Goal: Information Seeking & Learning: Learn about a topic

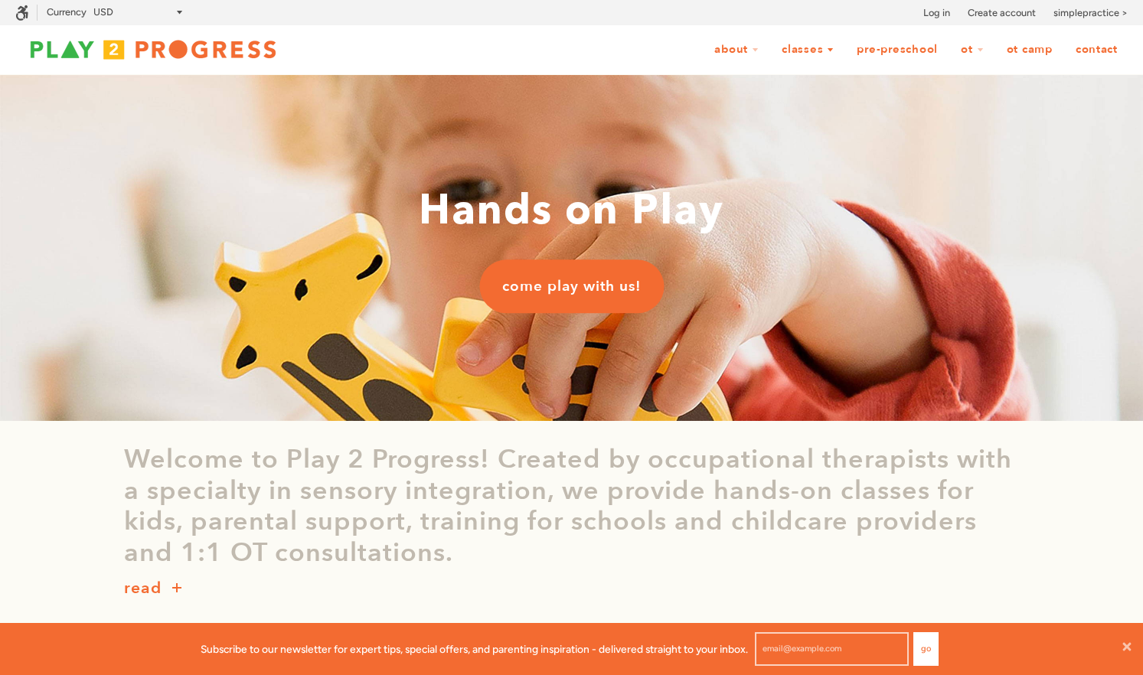
scroll to position [1, 1]
click at [1104, 51] on link "Contact" at bounding box center [1096, 49] width 62 height 29
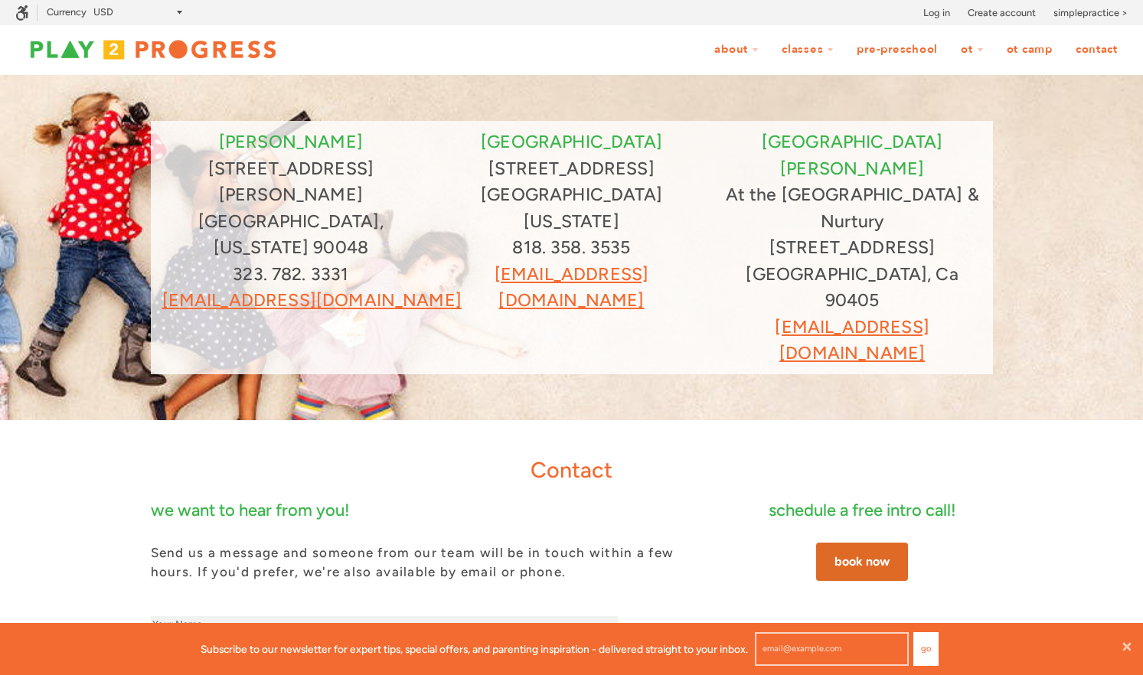
scroll to position [1, 1]
drag, startPoint x: 688, startPoint y: 252, endPoint x: 451, endPoint y: 256, distance: 237.3
click at [451, 261] on p "grow@play2progress.com" at bounding box center [571, 287] width 258 height 53
copy link "grow@play2progress.com"
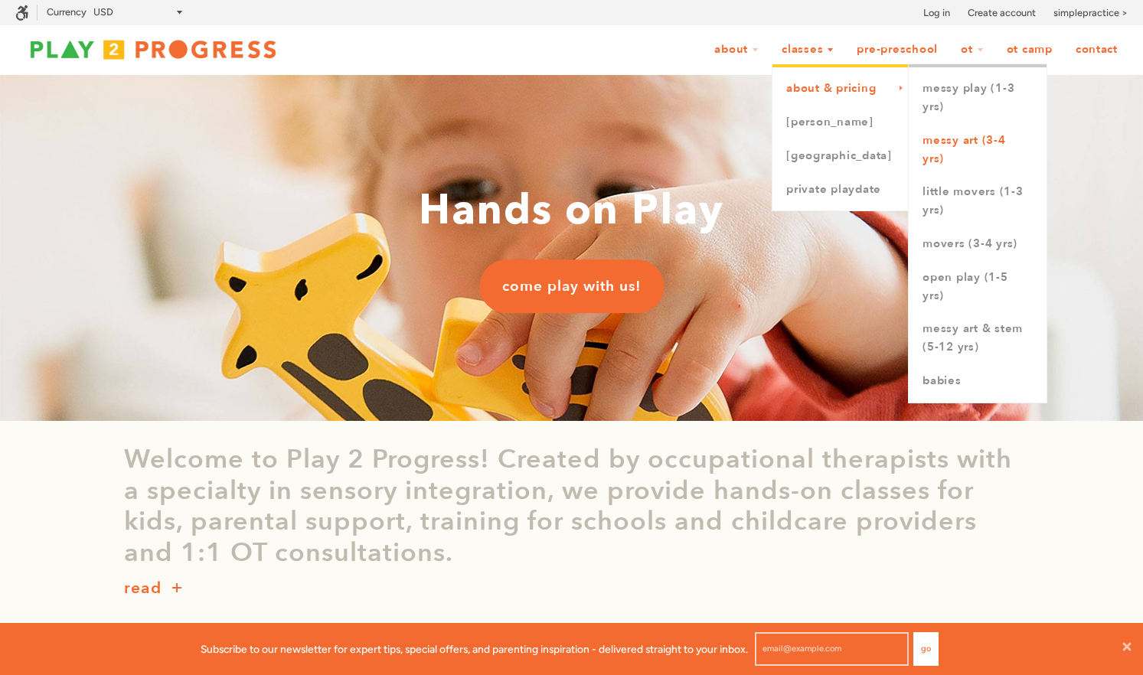
click at [936, 135] on link "Messy Art (3-4 yrs)" at bounding box center [977, 150] width 138 height 52
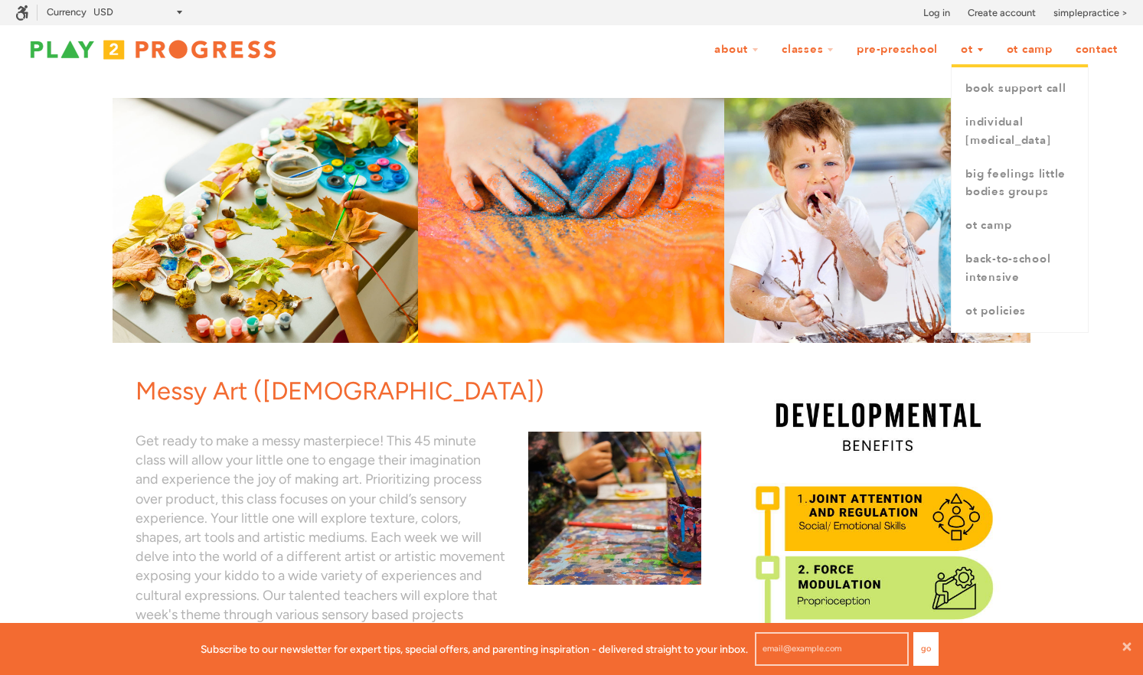
click at [958, 48] on link "OT" at bounding box center [972, 49] width 43 height 29
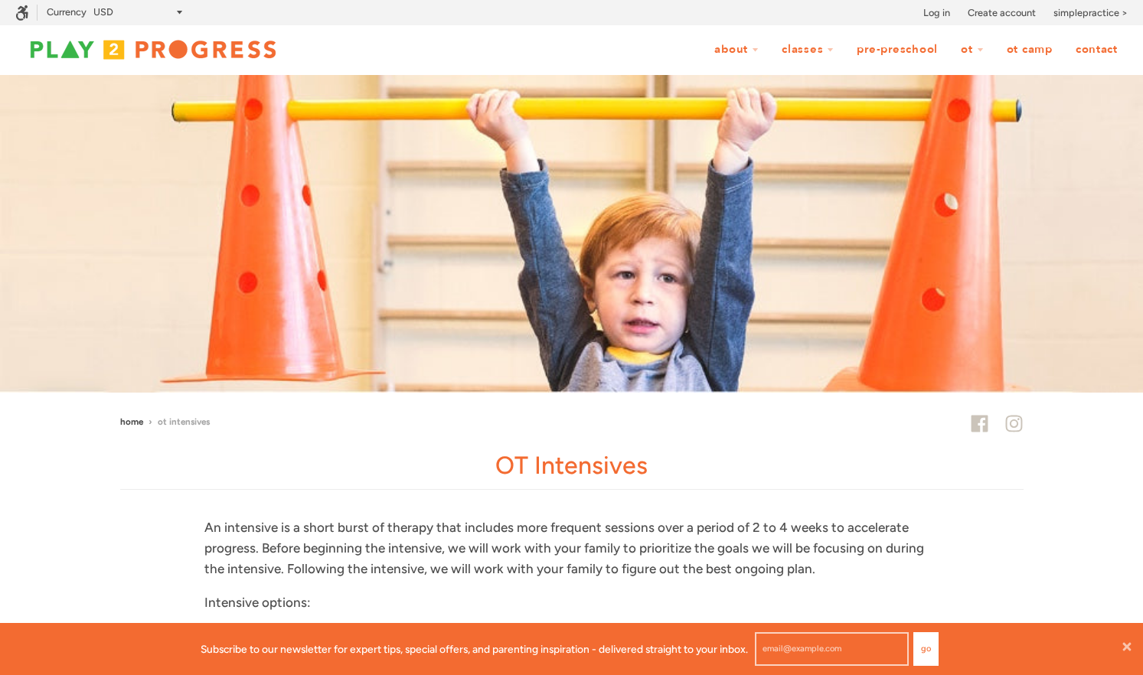
scroll to position [1, 1]
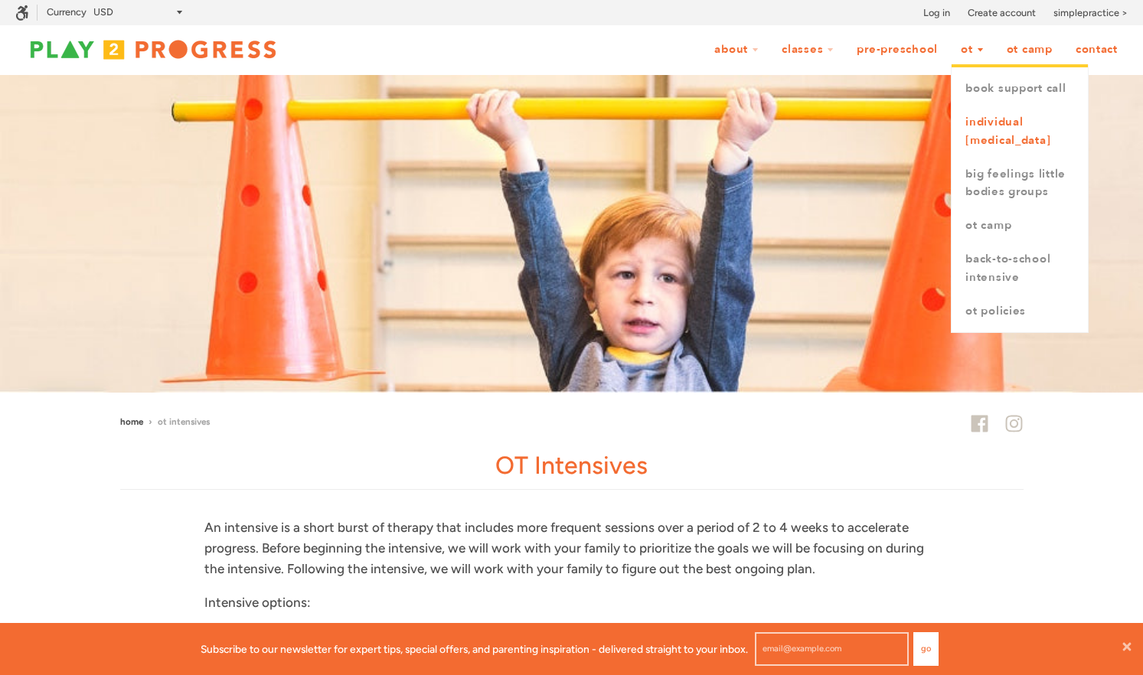
click at [977, 145] on link "Individual [MEDICAL_DATA]" at bounding box center [1019, 132] width 136 height 52
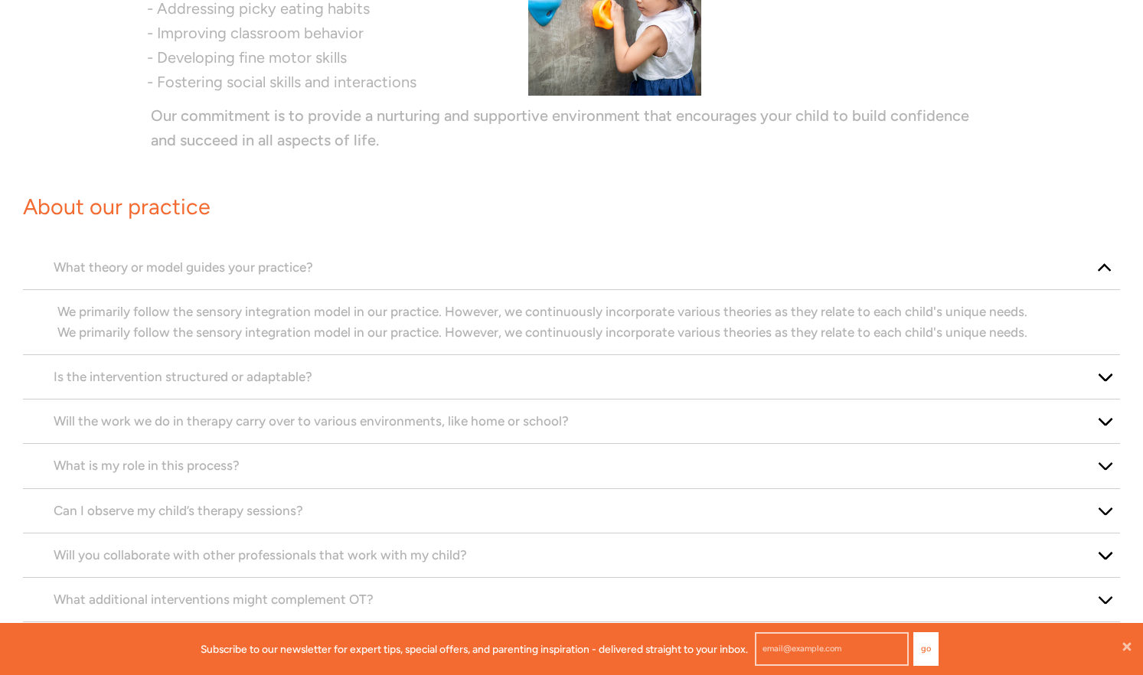
scroll to position [1081, 0]
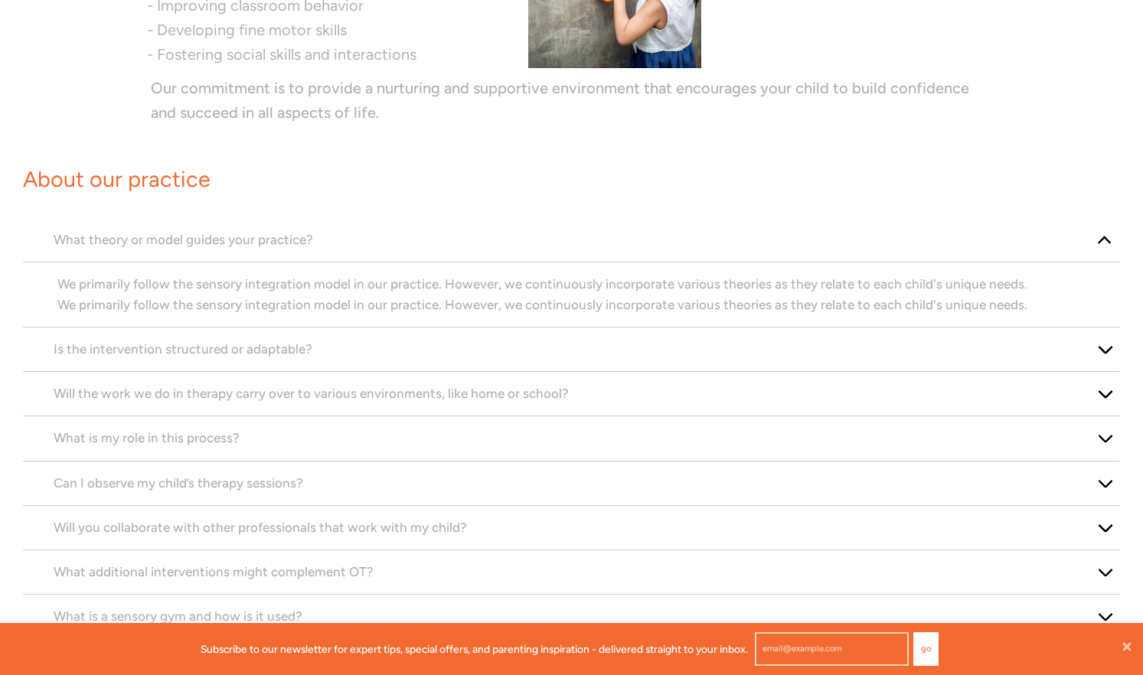
click at [468, 345] on p "Is the intervention structured or adaptable?" at bounding box center [572, 349] width 1036 height 21
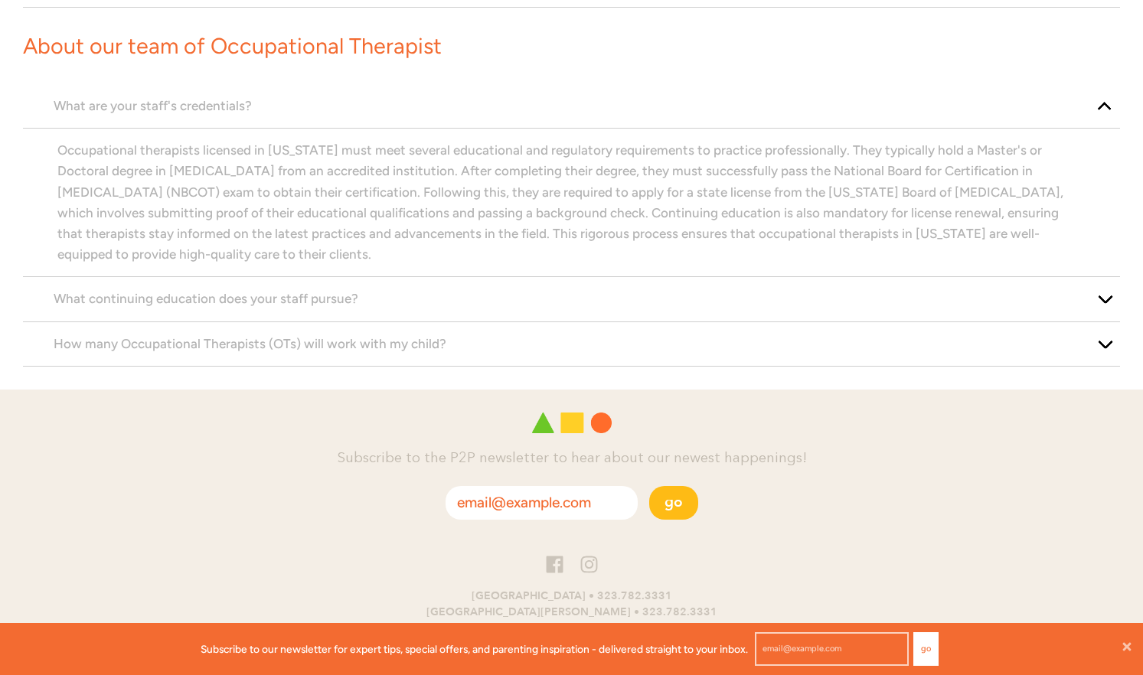
scroll to position [2083, 0]
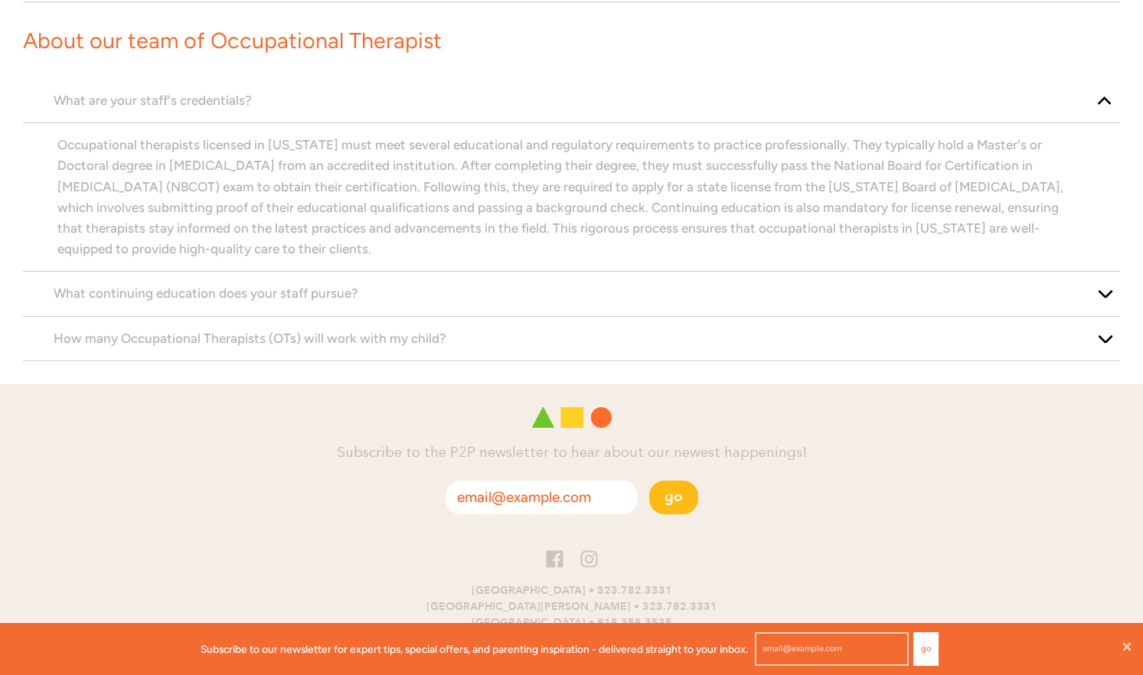
click at [478, 295] on p "What continuing education does your staff pursue?" at bounding box center [572, 293] width 1036 height 21
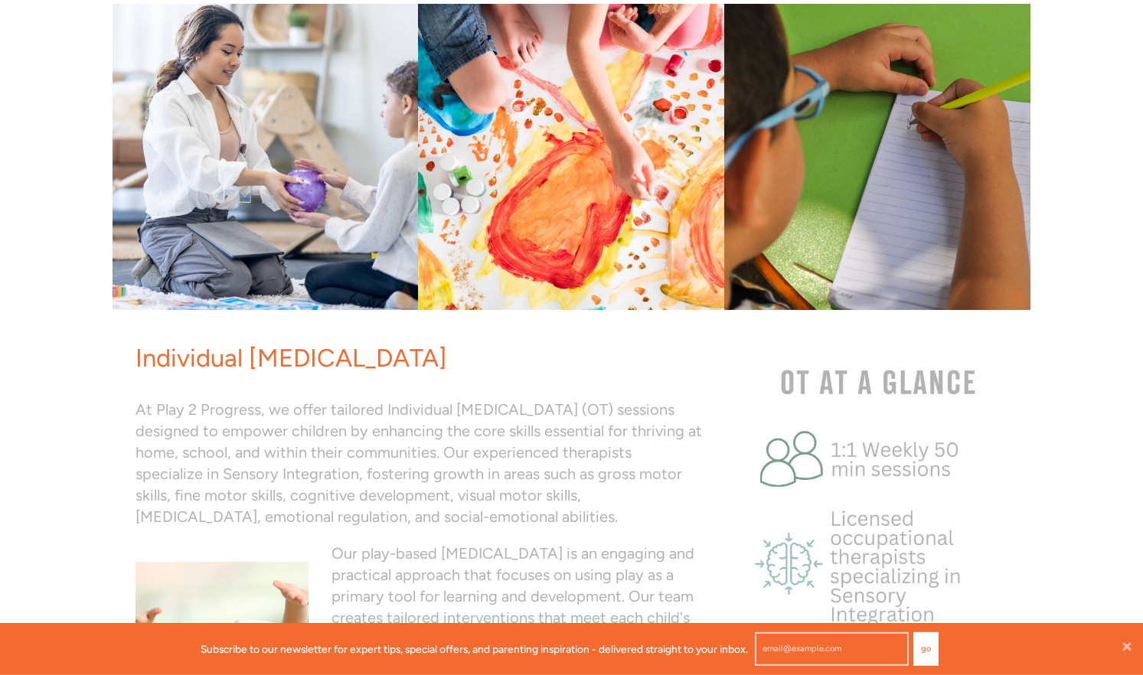
scroll to position [0, 0]
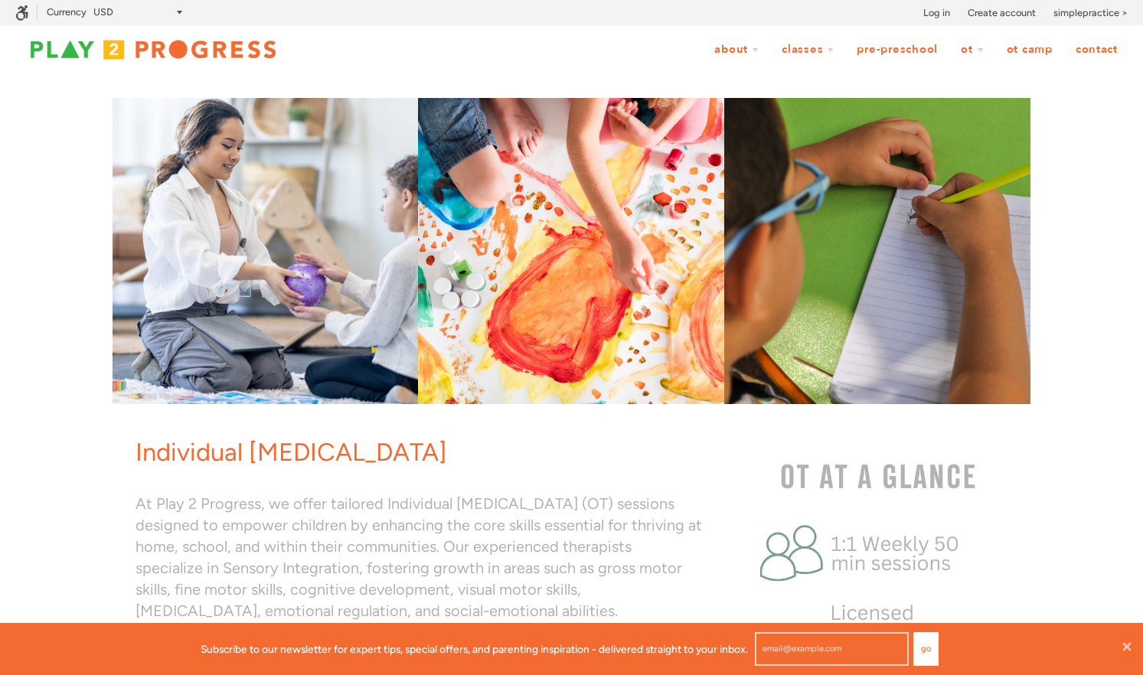
click at [899, 49] on link "Pre-Preschool" at bounding box center [896, 49] width 101 height 29
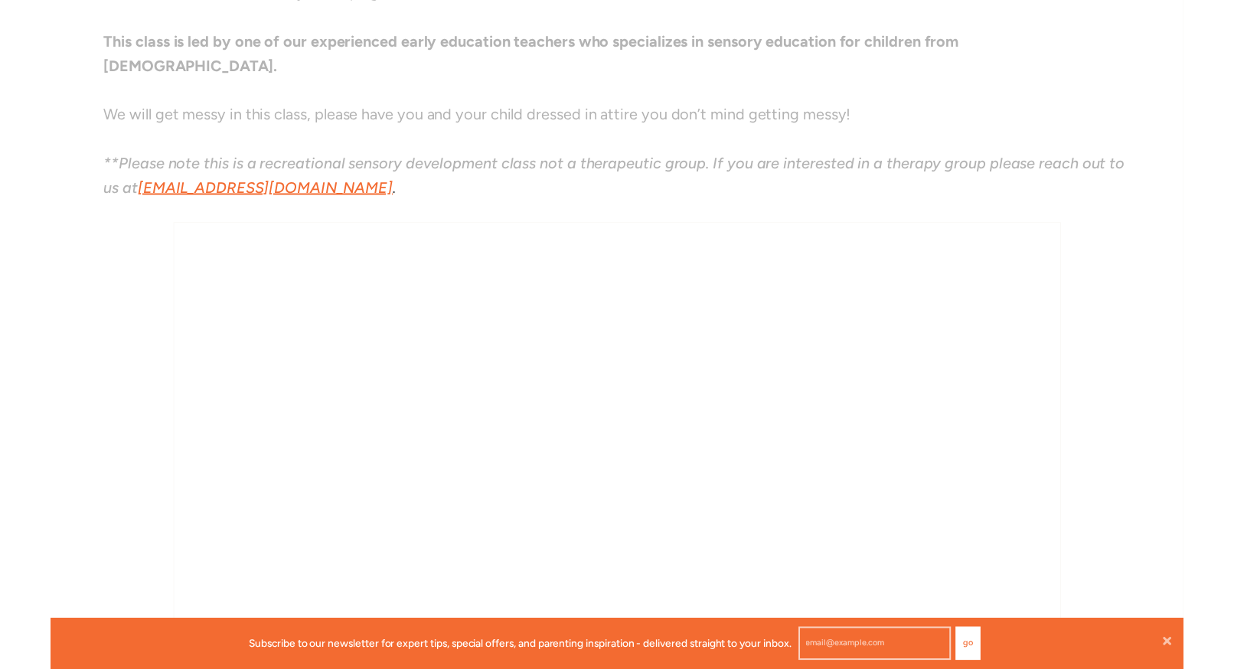
scroll to position [52, 1234]
